Goal: Task Accomplishment & Management: Use online tool/utility

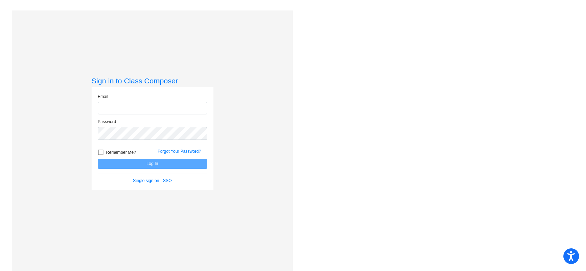
type input "[EMAIL_ADDRESS][PERSON_NAME][DOMAIN_NAME]"
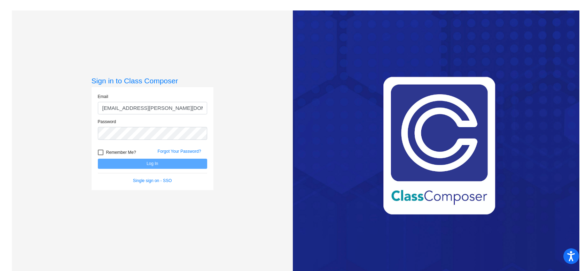
click at [98, 159] on button "Log In" at bounding box center [152, 164] width 109 height 10
